Goal: Transaction & Acquisition: Purchase product/service

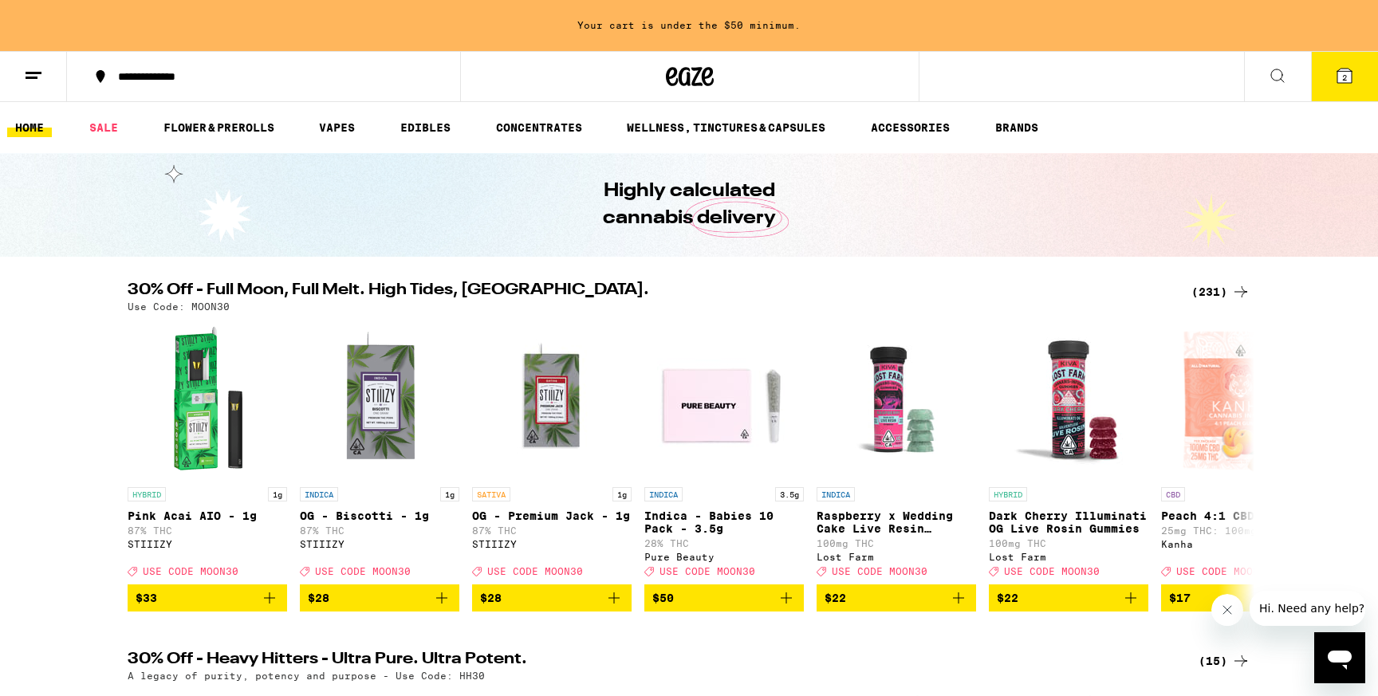
click at [138, 86] on button "**********" at bounding box center [263, 77] width 393 height 48
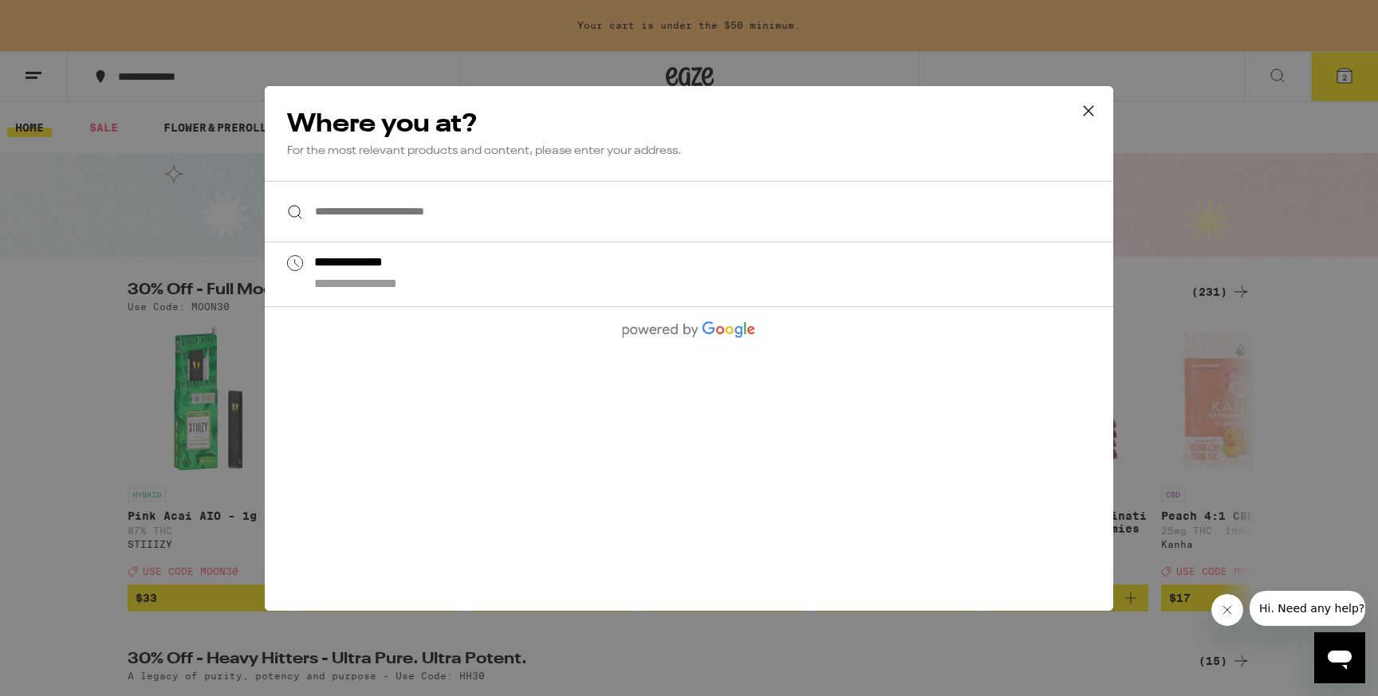
click at [451, 211] on input "**********" at bounding box center [689, 211] width 849 height 61
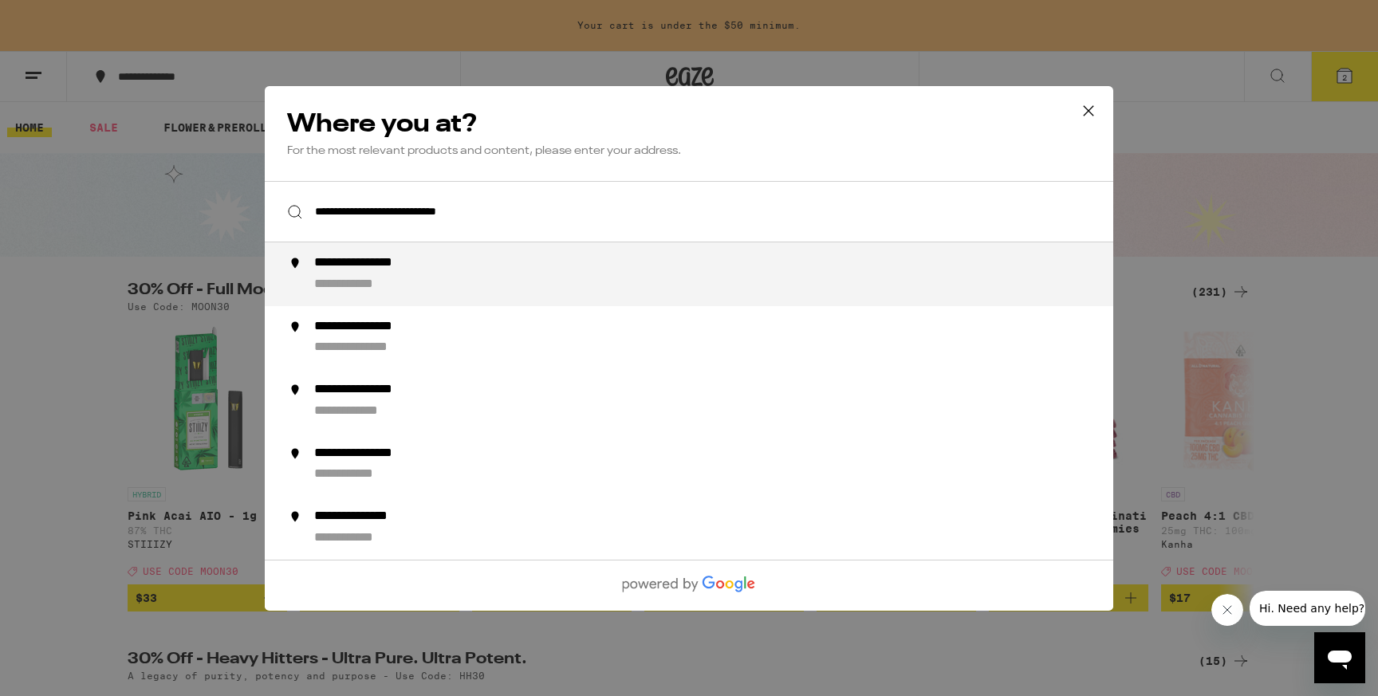
type input "**********"
